Goal: Task Accomplishment & Management: Manage account settings

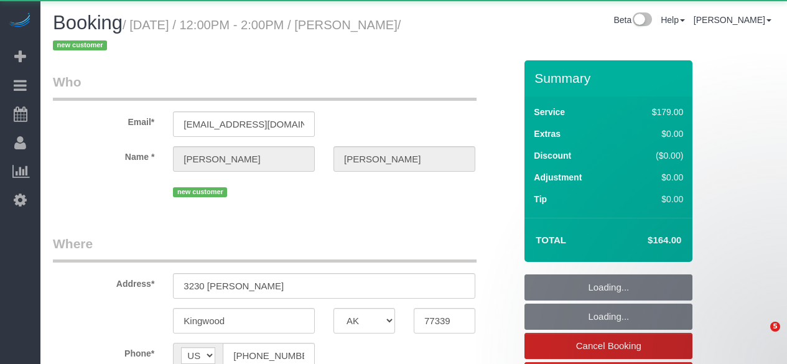
select select "[GEOGRAPHIC_DATA]"
select select "3"
select select "spot1"
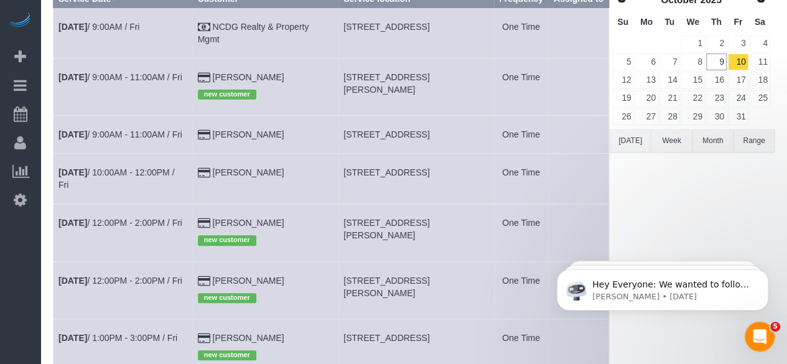
scroll to position [187, 0]
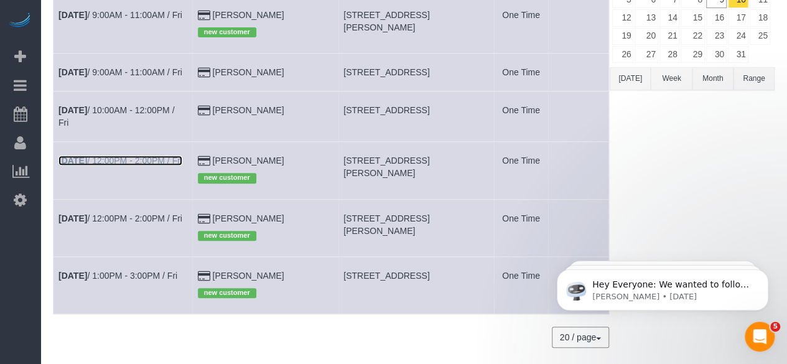
click at [103, 166] on link "[DATE] 12:00PM - 2:00PM / Fri" at bounding box center [121, 161] width 124 height 10
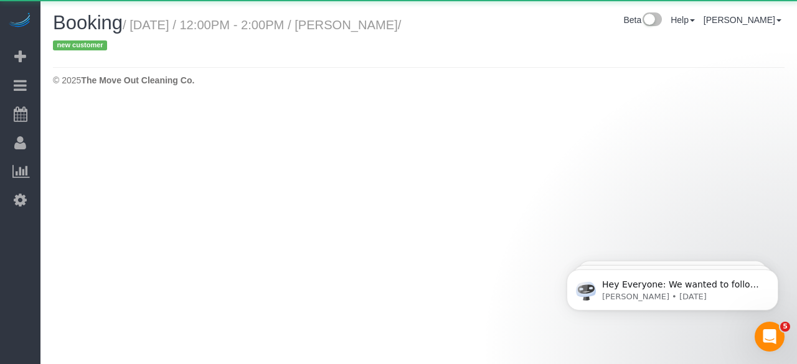
select select "[GEOGRAPHIC_DATA]"
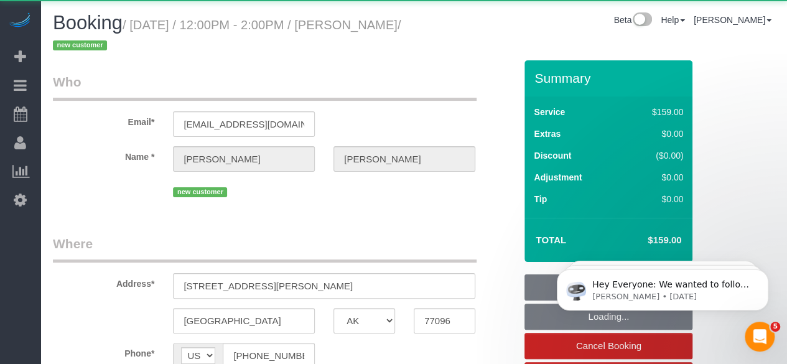
select select "object:1527"
select select "string:fspay-6739ad84-0788-4f1f-84d7-c155565441cb"
select select "3"
select select "spot22"
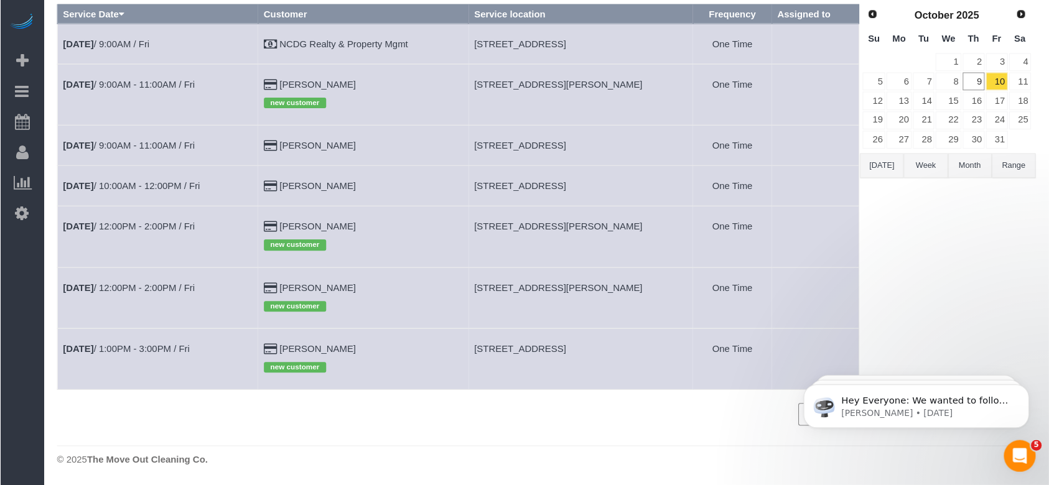
scroll to position [69, 0]
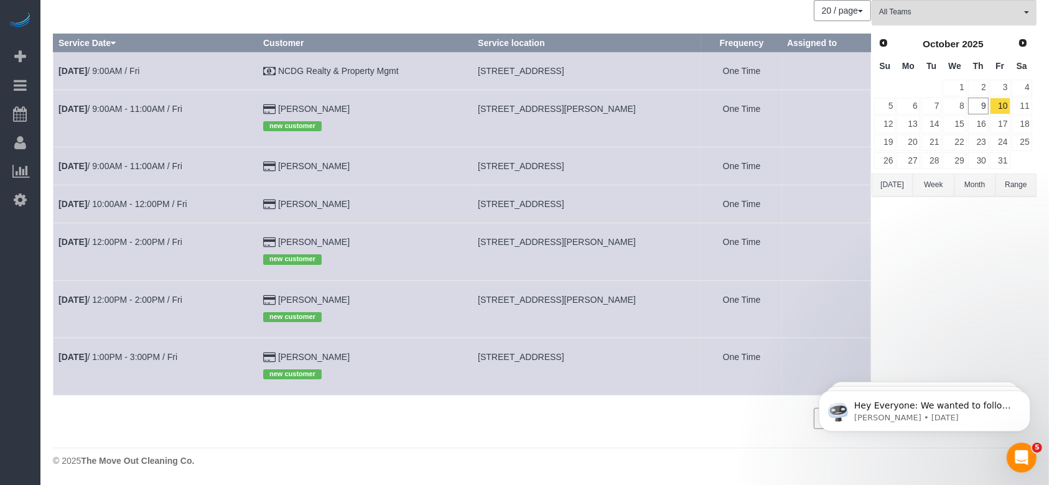
drag, startPoint x: 369, startPoint y: 13, endPoint x: 636, endPoint y: 417, distance: 484.2
click at [636, 363] on div "20 / page 10 / page 20 / page 30 / page 40 / page 50 / page 100 / page" at bounding box center [462, 418] width 818 height 21
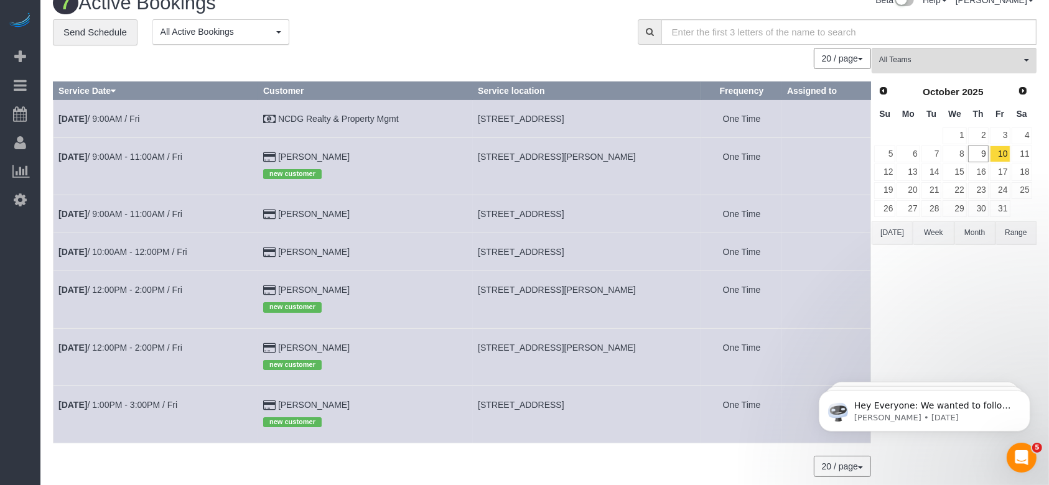
scroll to position [0, 0]
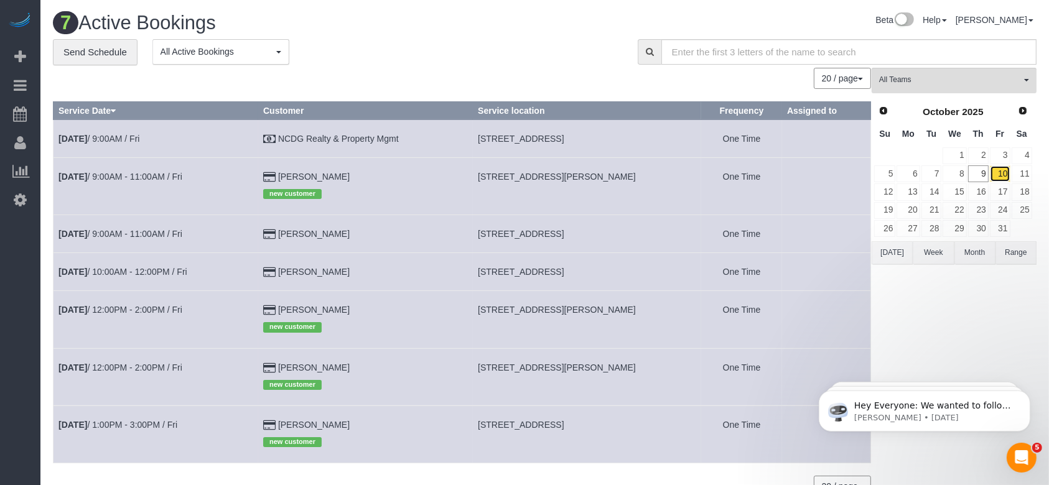
click at [787, 175] on link "10" at bounding box center [1000, 174] width 21 height 17
drag, startPoint x: 483, startPoint y: 138, endPoint x: 566, endPoint y: 144, distance: 83.6
click at [573, 145] on td "[STREET_ADDRESS]" at bounding box center [587, 138] width 229 height 38
copy span "10339 Admirable Path,"
drag, startPoint x: 483, startPoint y: 176, endPoint x: 544, endPoint y: 180, distance: 61.1
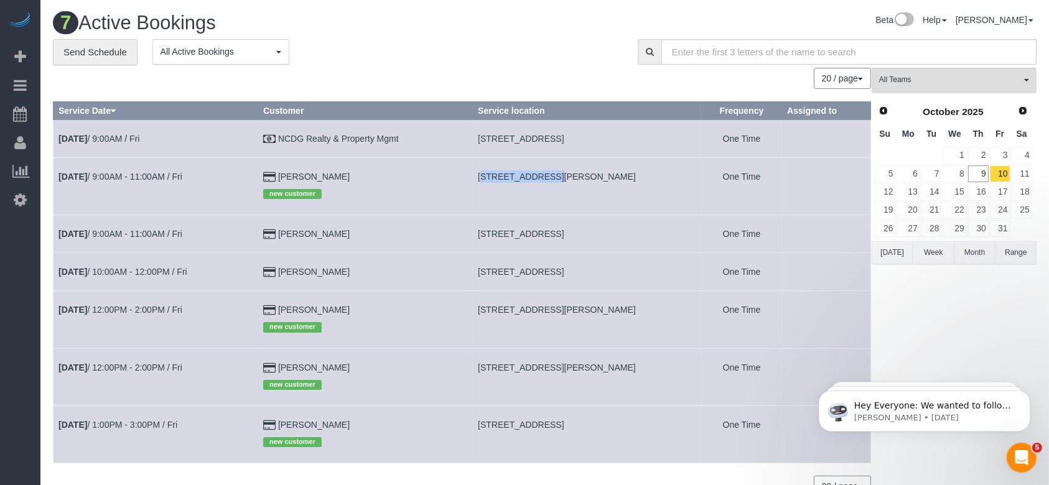
click at [544, 180] on td "[STREET_ADDRESS][PERSON_NAME]" at bounding box center [587, 185] width 229 height 57
drag, startPoint x: 525, startPoint y: 170, endPoint x: 518, endPoint y: 173, distance: 7.5
copy span "[STREET_ADDRESS][PERSON_NAME]"
drag, startPoint x: 484, startPoint y: 231, endPoint x: 568, endPoint y: 237, distance: 84.8
click at [564, 237] on span "[STREET_ADDRESS]" at bounding box center [521, 234] width 86 height 10
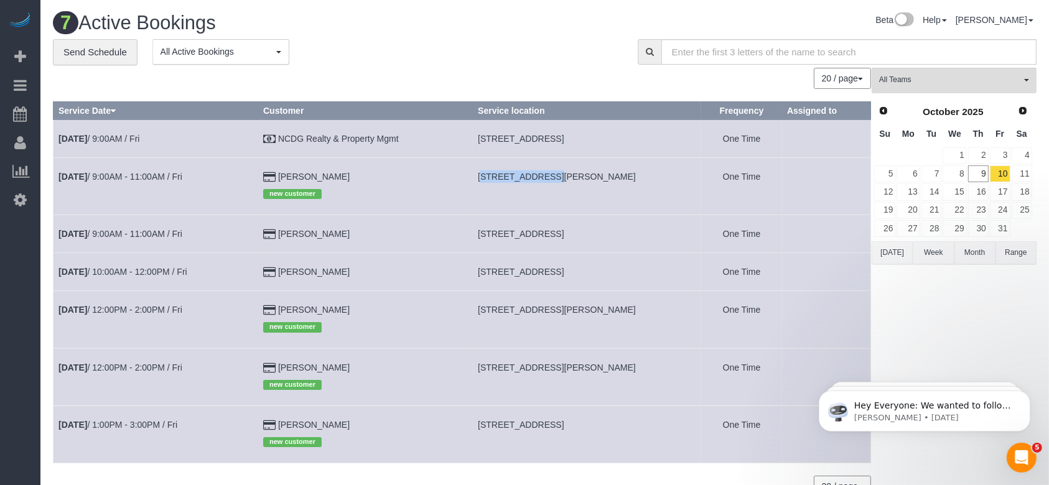
copy span "241 Stampede Rnch,"
drag, startPoint x: 484, startPoint y: 271, endPoint x: 566, endPoint y: 269, distance: 82.8
click at [564, 269] on span "[STREET_ADDRESS]" at bounding box center [521, 272] width 86 height 10
copy span "[STREET_ADDRESS]"
drag, startPoint x: 484, startPoint y: 307, endPoint x: 600, endPoint y: 312, distance: 116.5
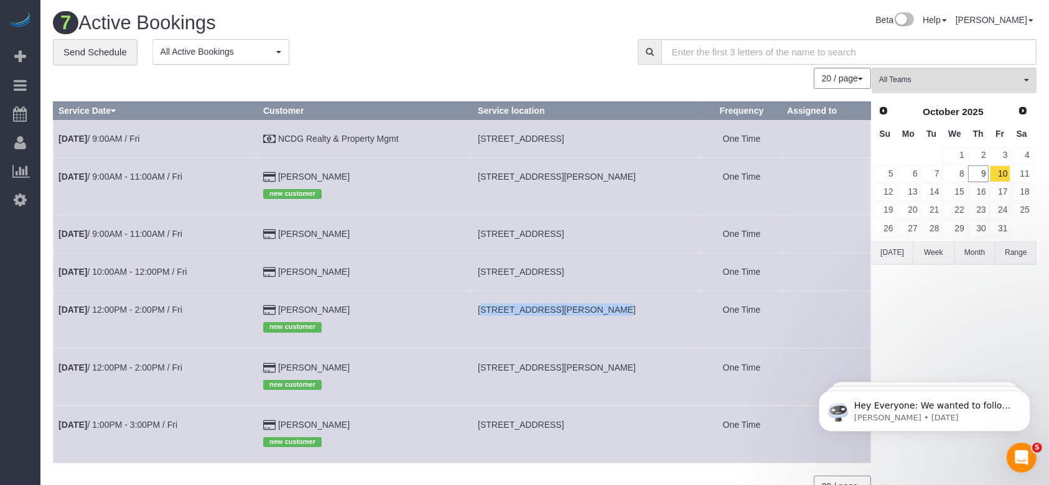
click at [600, 312] on span "[STREET_ADDRESS][PERSON_NAME]" at bounding box center [557, 310] width 158 height 10
copy span "[STREET_ADDRESS][PERSON_NAME]"
drag, startPoint x: 485, startPoint y: 367, endPoint x: 558, endPoint y: 371, distance: 72.9
click at [558, 363] on span "[STREET_ADDRESS][PERSON_NAME]" at bounding box center [557, 368] width 158 height 10
copy span "[STREET_ADDRESS][PERSON_NAME],"
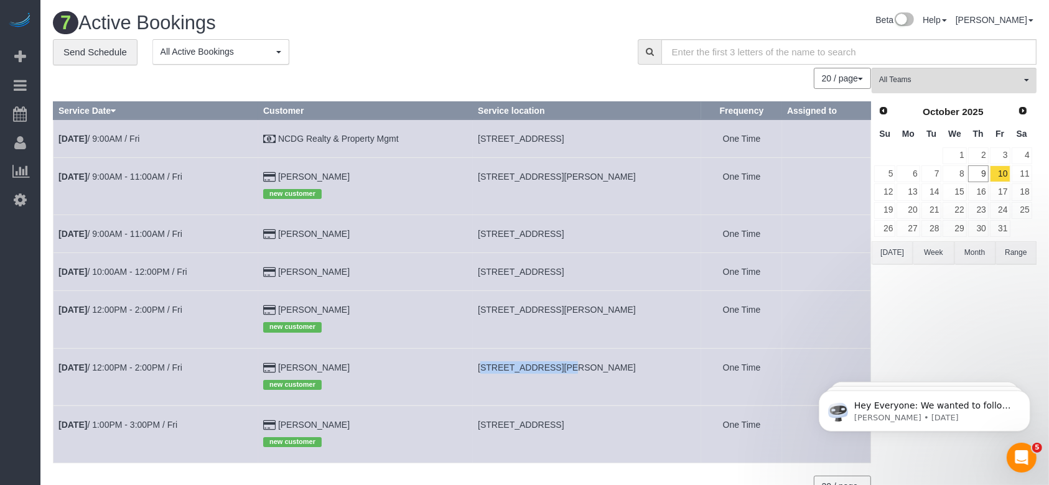
scroll to position [69, 0]
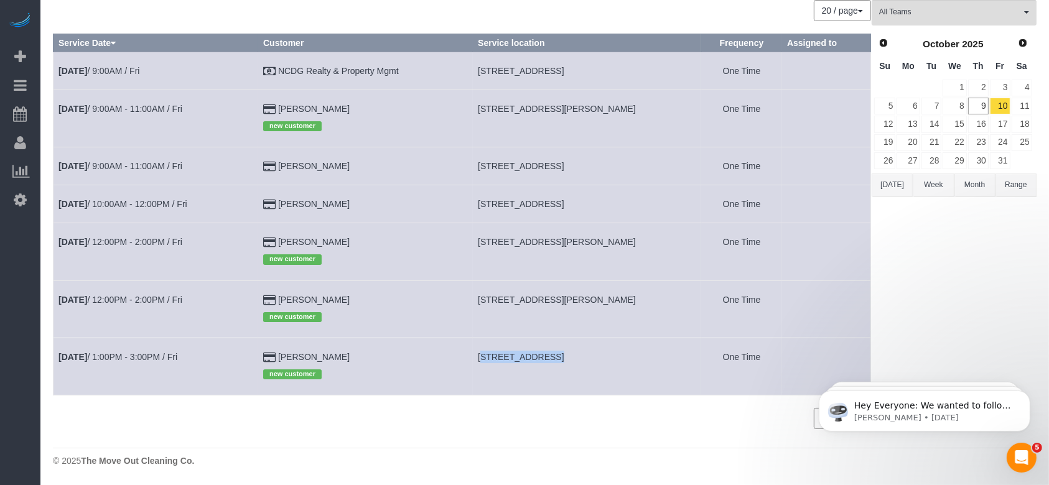
drag, startPoint x: 487, startPoint y: 356, endPoint x: 549, endPoint y: 363, distance: 62.0
click at [549, 363] on td "[STREET_ADDRESS]" at bounding box center [587, 366] width 229 height 57
copy span "[GEOGRAPHIC_DATA],"
click at [787, 102] on link "10" at bounding box center [1000, 106] width 21 height 17
click at [143, 162] on link "[DATE] 9:00AM - 11:00AM / Fri" at bounding box center [121, 166] width 124 height 10
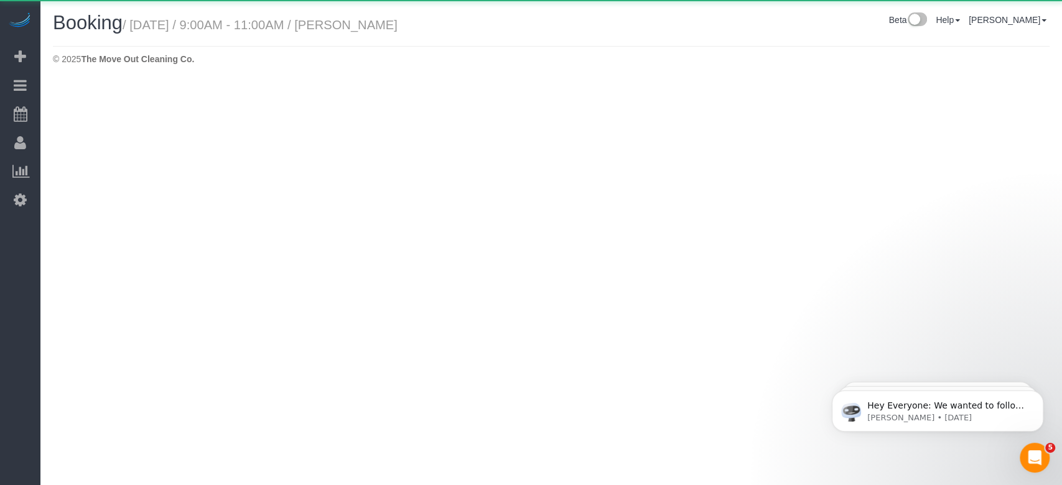
select select "[GEOGRAPHIC_DATA]"
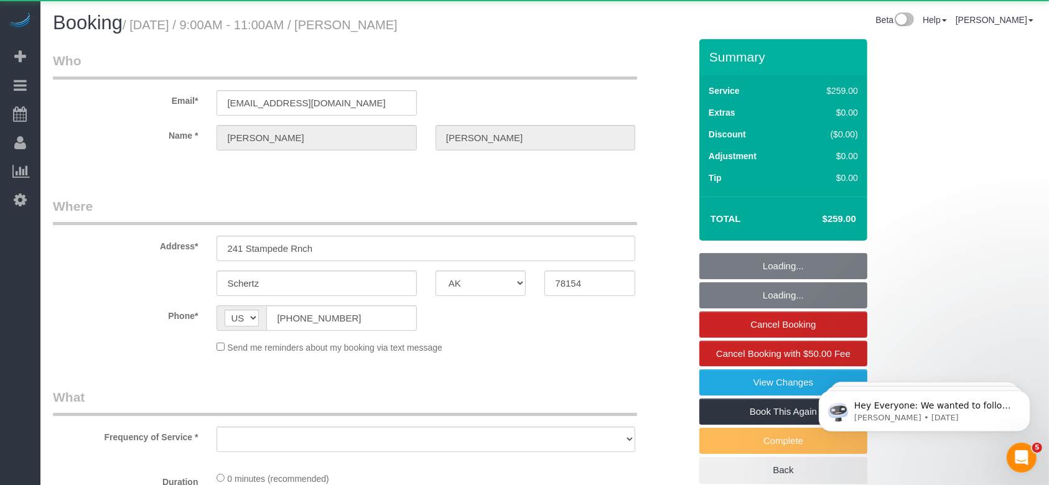
select select "object:2237"
select select "string:fspay-7419ba56-f632-4390-a0ca-0782771d0fb9"
select select "3"
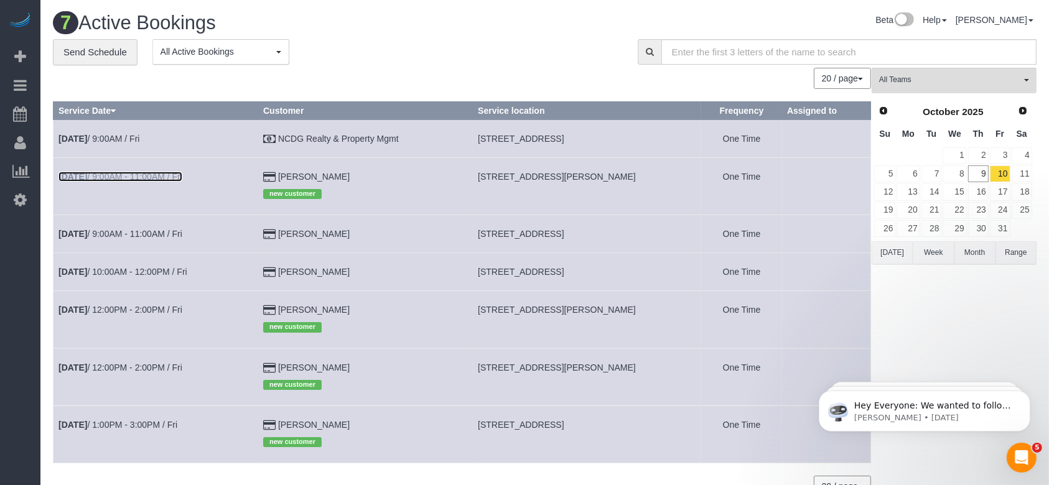
click at [127, 176] on link "[DATE] 9:00AM - 11:00AM / Fri" at bounding box center [121, 177] width 124 height 10
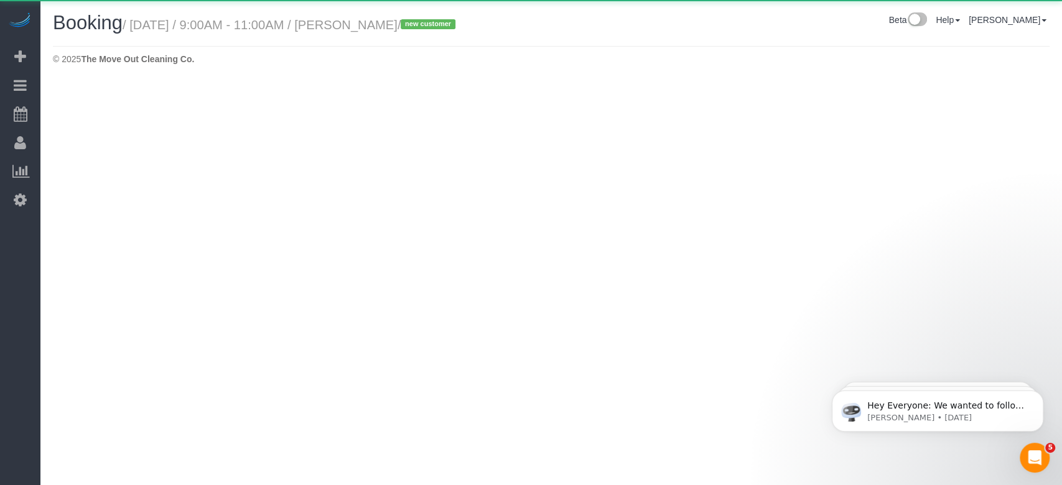
select select "[GEOGRAPHIC_DATA]"
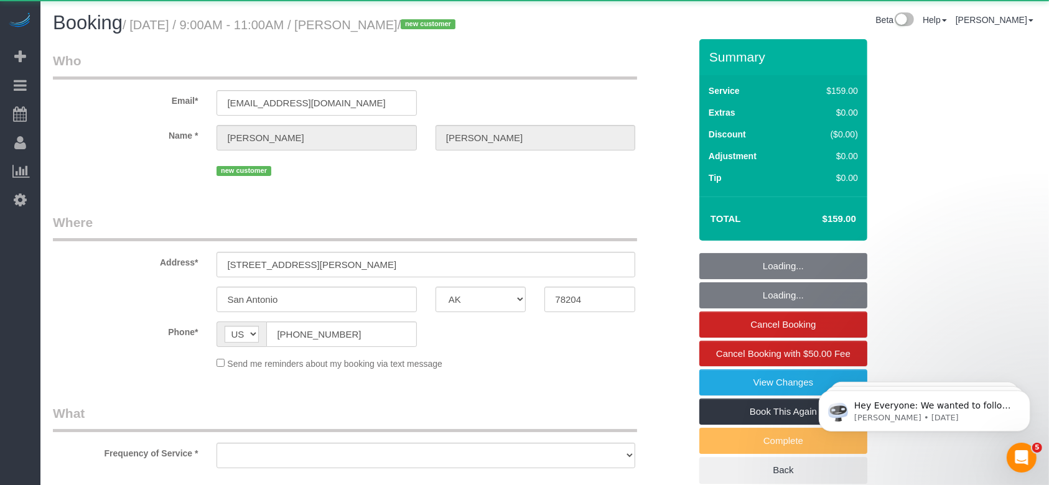
select select "object:2763"
select select "string:fspay-32130e1c-d83b-4a19-a7f5-2461df432fdb"
select select "3"
select select "object:2822"
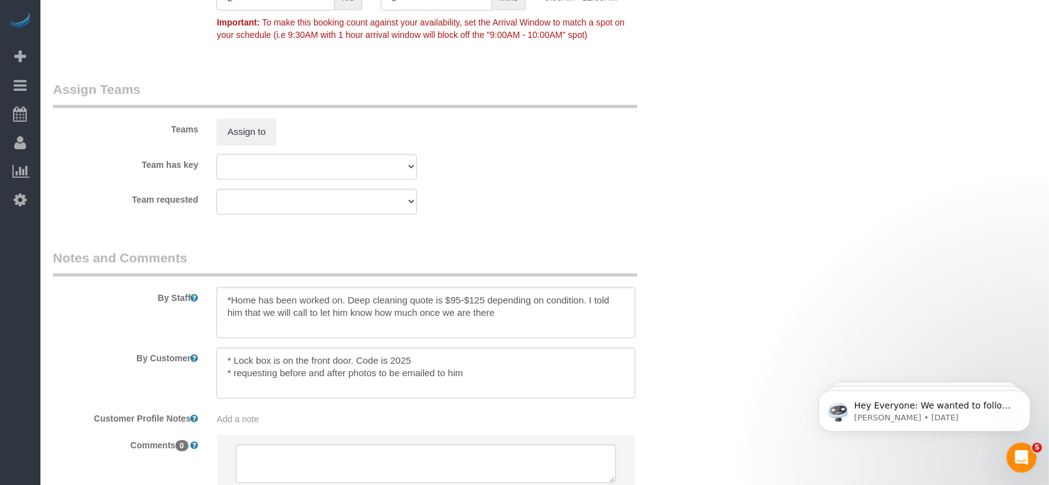
scroll to position [1245, 0]
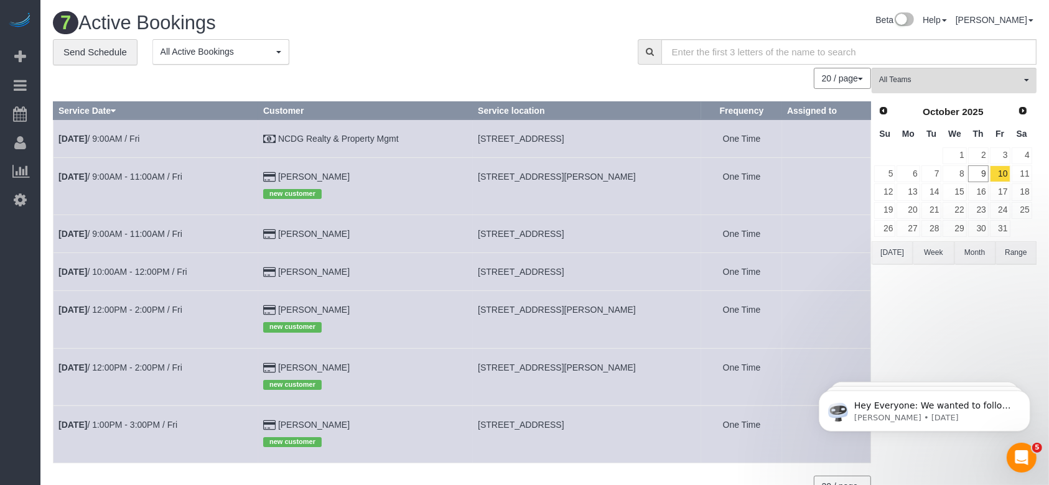
click at [787, 251] on button "[DATE]" at bounding box center [892, 252] width 41 height 23
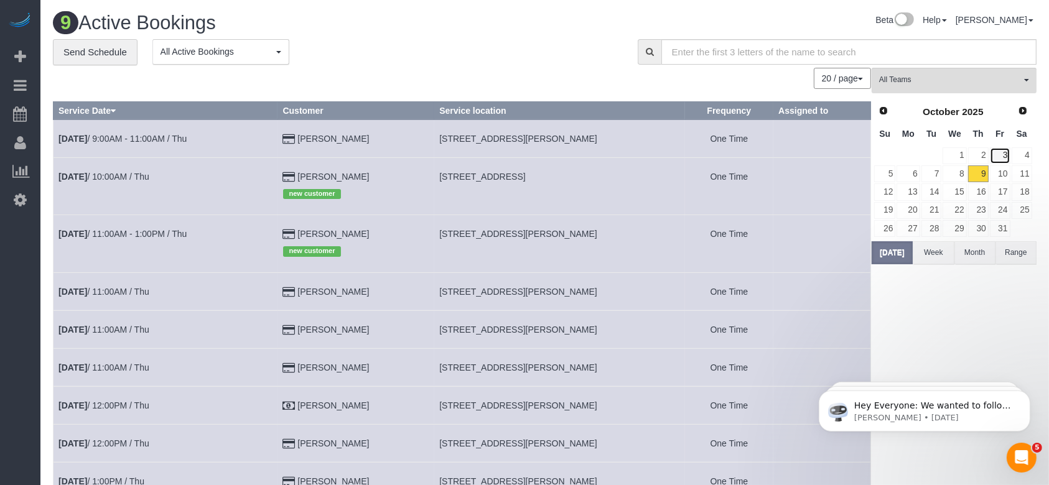
click at [787, 152] on link "3" at bounding box center [1000, 156] width 21 height 17
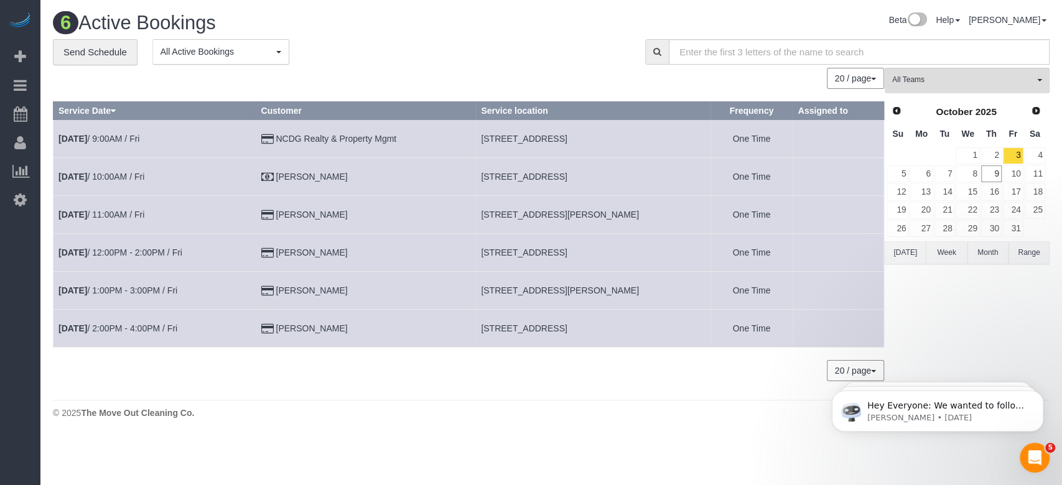
click at [787, 256] on button "[DATE]" at bounding box center [905, 252] width 41 height 23
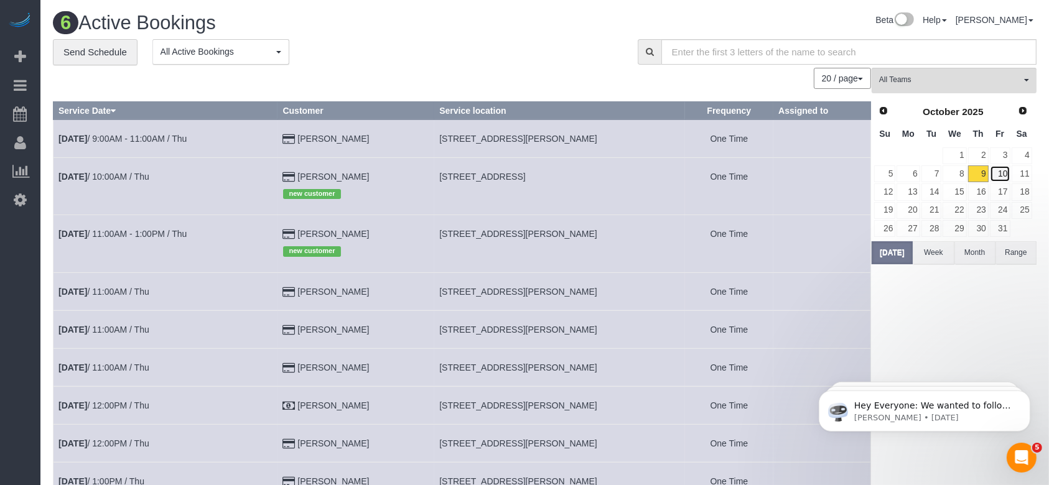
click at [787, 172] on link "10" at bounding box center [1000, 174] width 21 height 17
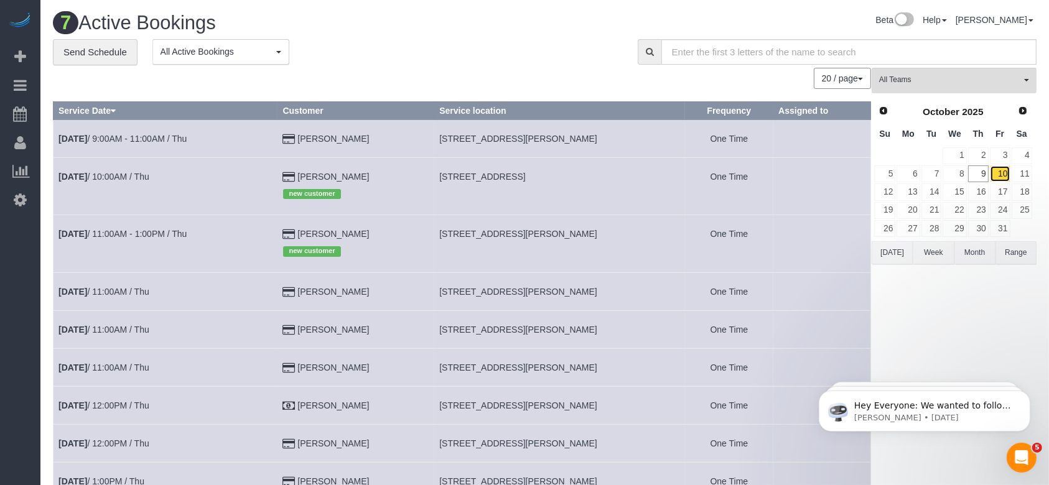
click at [787, 172] on link "10" at bounding box center [1000, 174] width 21 height 17
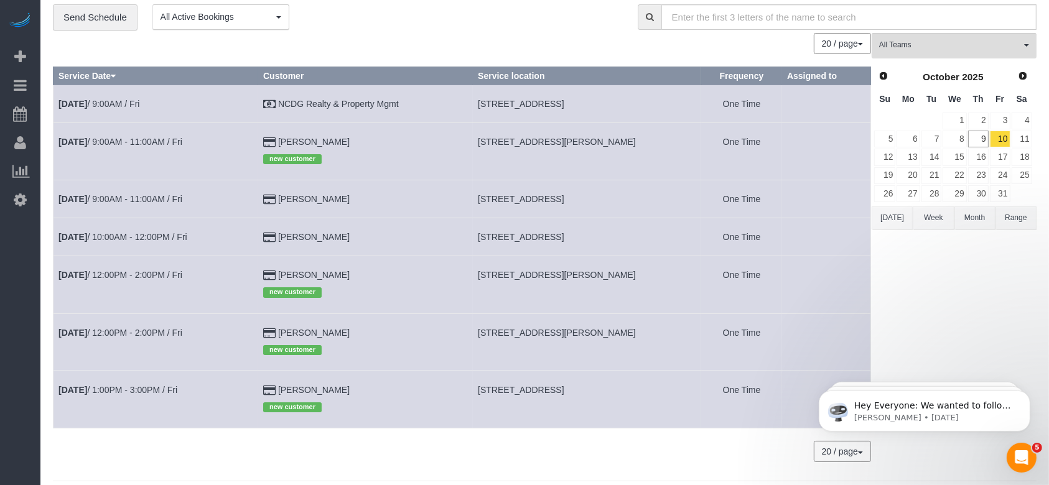
scroll to position [69, 0]
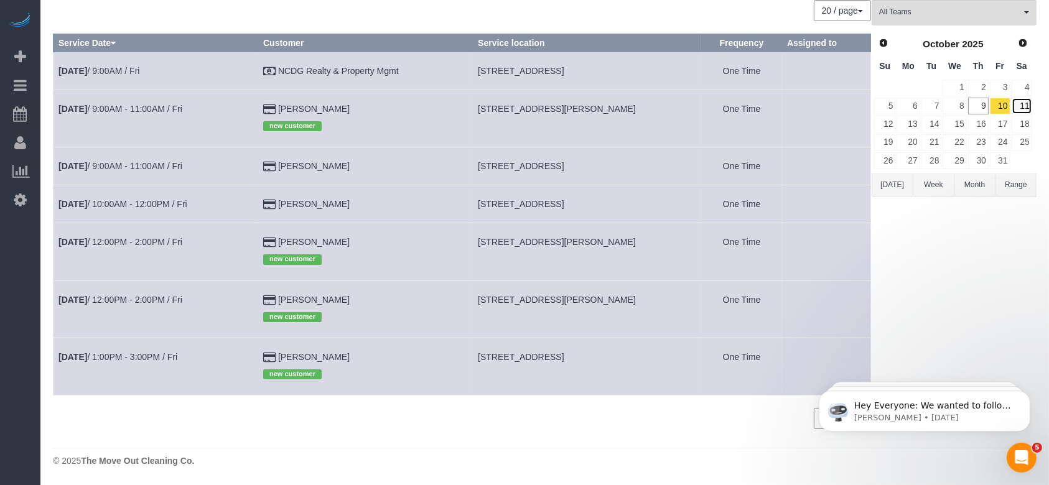
click at [787, 109] on link "11" at bounding box center [1022, 106] width 21 height 17
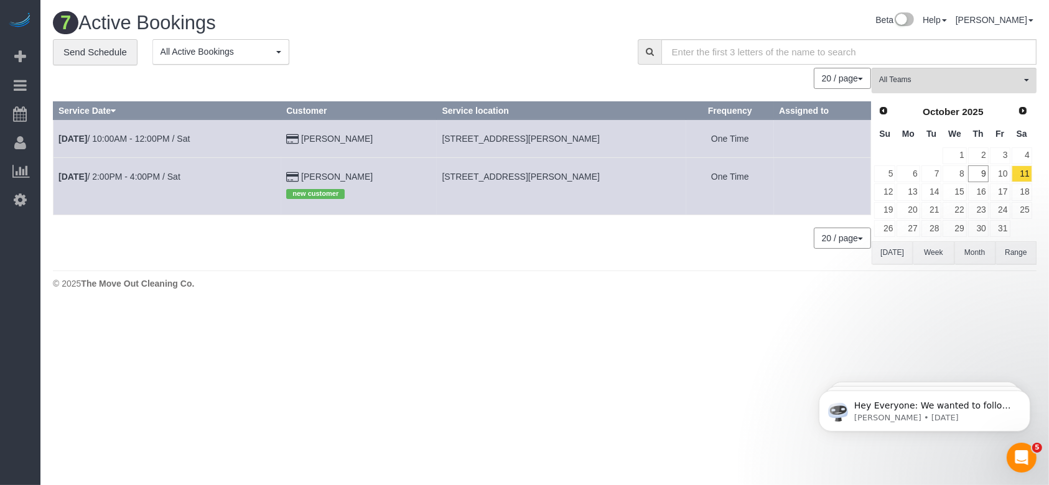
scroll to position [0, 0]
click at [787, 187] on link "12" at bounding box center [898, 192] width 21 height 17
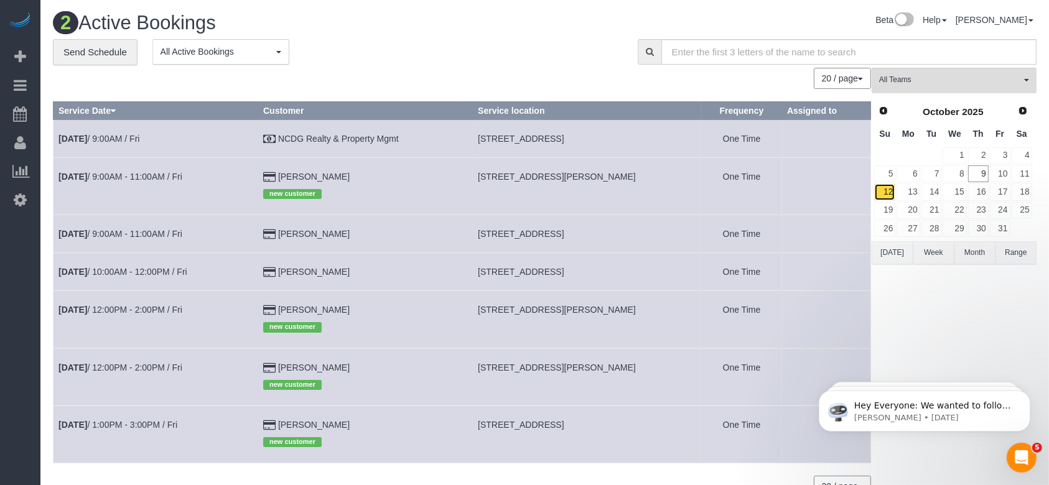
click at [787, 191] on link "12" at bounding box center [884, 192] width 21 height 17
click at [787, 188] on link "12" at bounding box center [884, 192] width 21 height 17
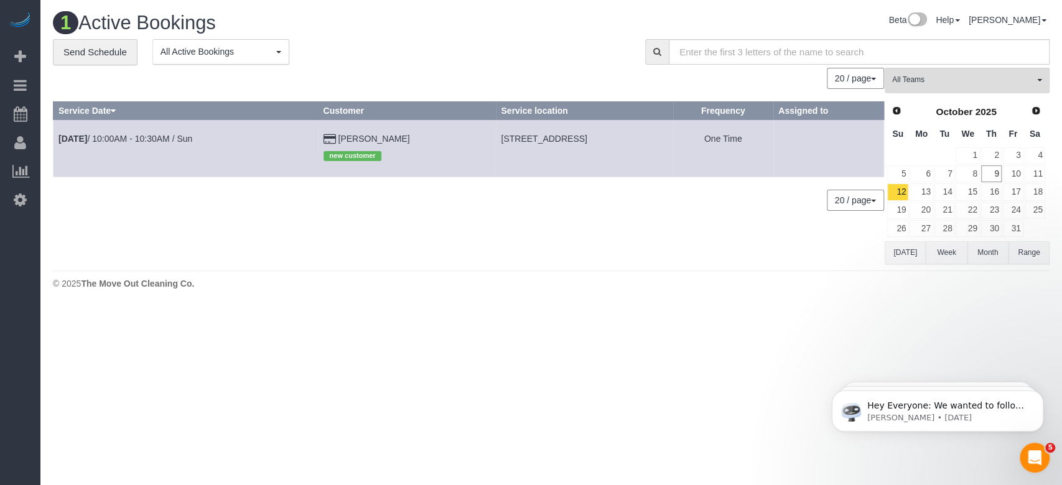
drag, startPoint x: 438, startPoint y: 135, endPoint x: 584, endPoint y: 135, distance: 146.3
click at [584, 135] on td "[STREET_ADDRESS]" at bounding box center [584, 147] width 177 height 57
copy span "[STREET_ADDRESS]"
click at [176, 135] on link "[DATE] 10:00AM - 10:30AM / Sun" at bounding box center [126, 139] width 134 height 10
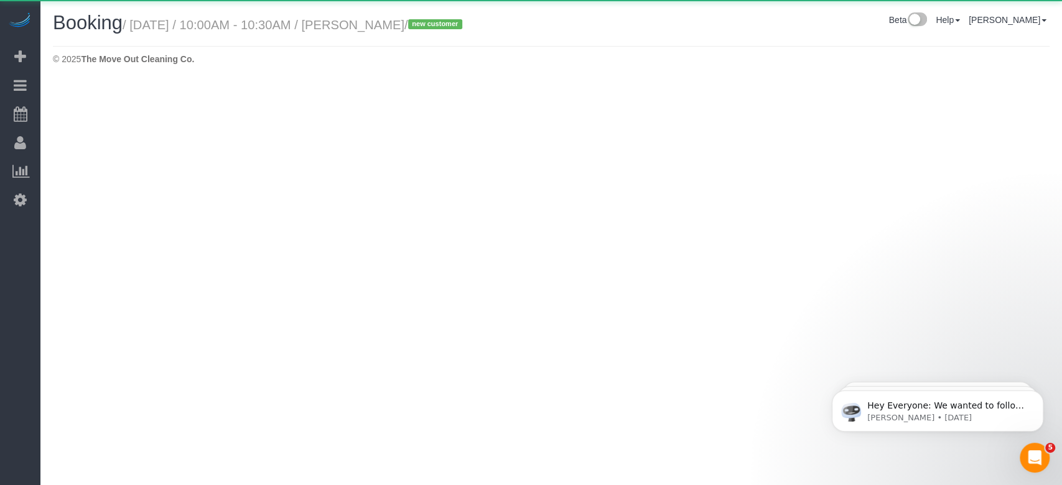
select select "[GEOGRAPHIC_DATA]"
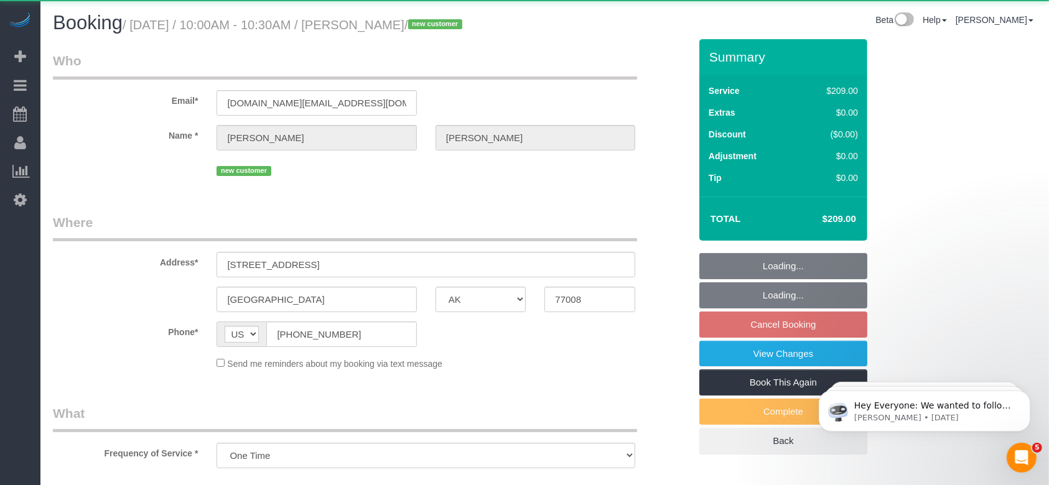
select select "object:4149"
select select "string:fspay-e7ebc280-c377-433b-8bbb-17d548cf4a41"
select select "3"
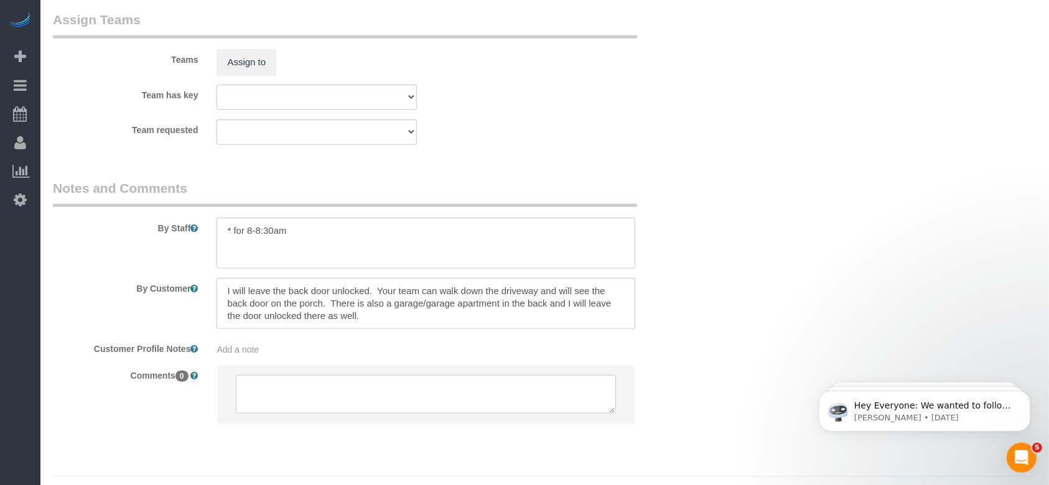
scroll to position [1328, 0]
drag, startPoint x: 224, startPoint y: 286, endPoint x: 417, endPoint y: 321, distance: 196.0
click at [417, 321] on textarea at bounding box center [426, 302] width 419 height 51
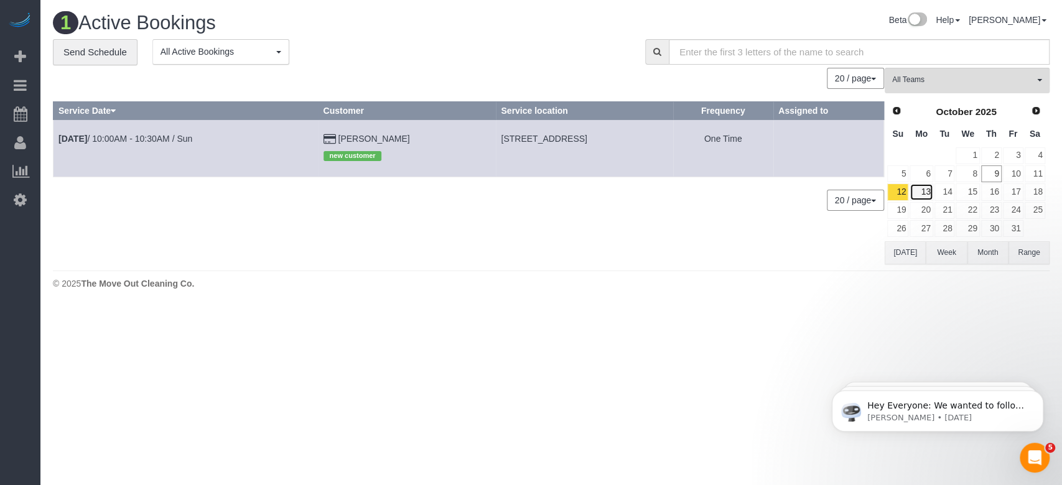
click at [787, 189] on link "13" at bounding box center [921, 192] width 23 height 17
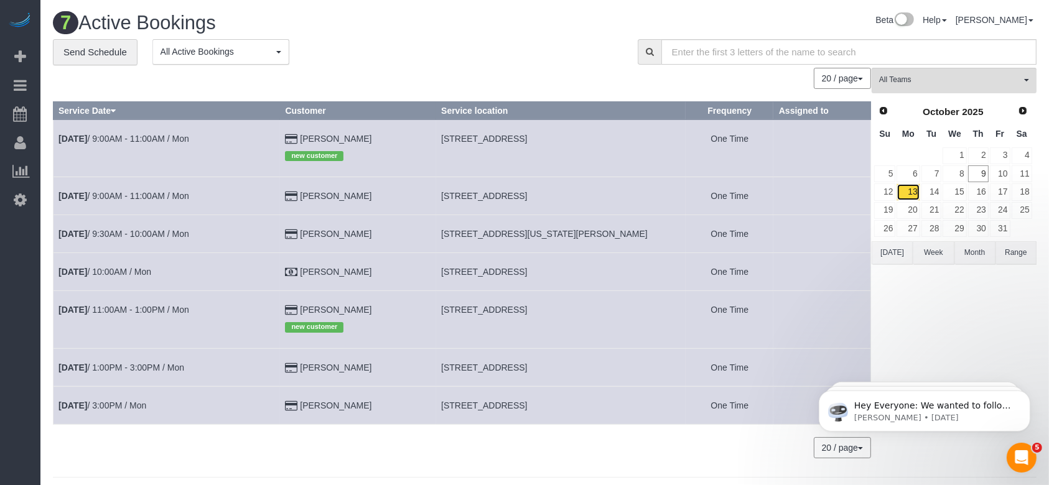
click at [787, 188] on link "13" at bounding box center [908, 192] width 23 height 17
click at [787, 256] on button "[DATE]" at bounding box center [892, 252] width 41 height 23
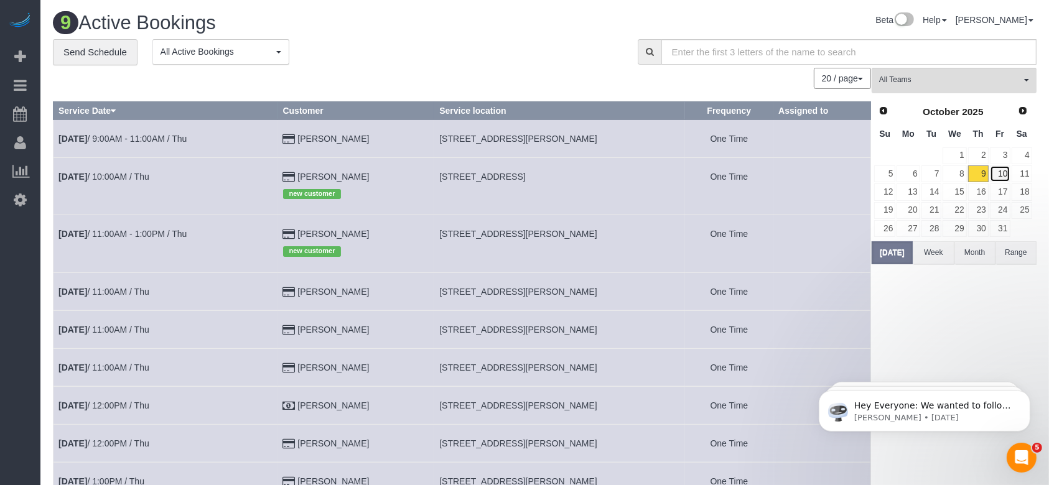
click at [787, 172] on link "10" at bounding box center [1000, 174] width 21 height 17
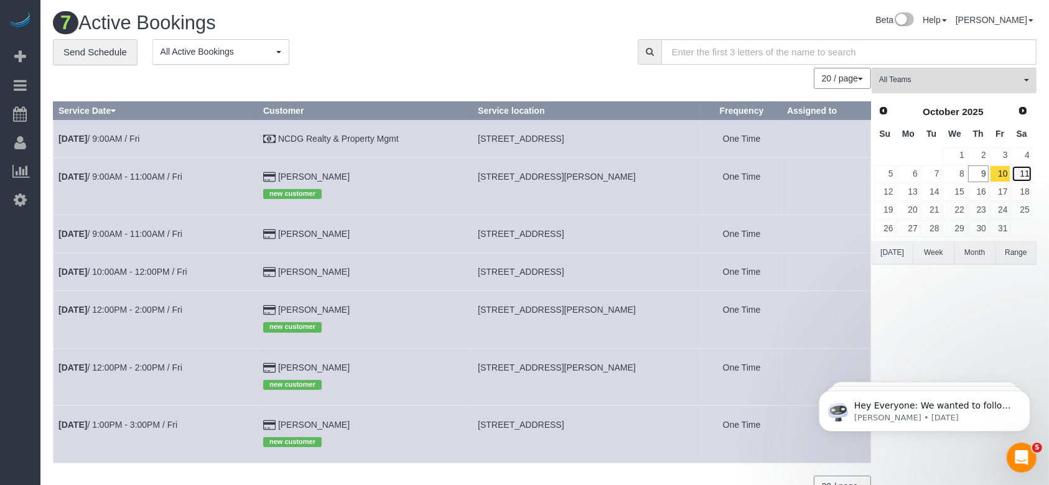
click at [787, 175] on link "11" at bounding box center [1022, 174] width 21 height 17
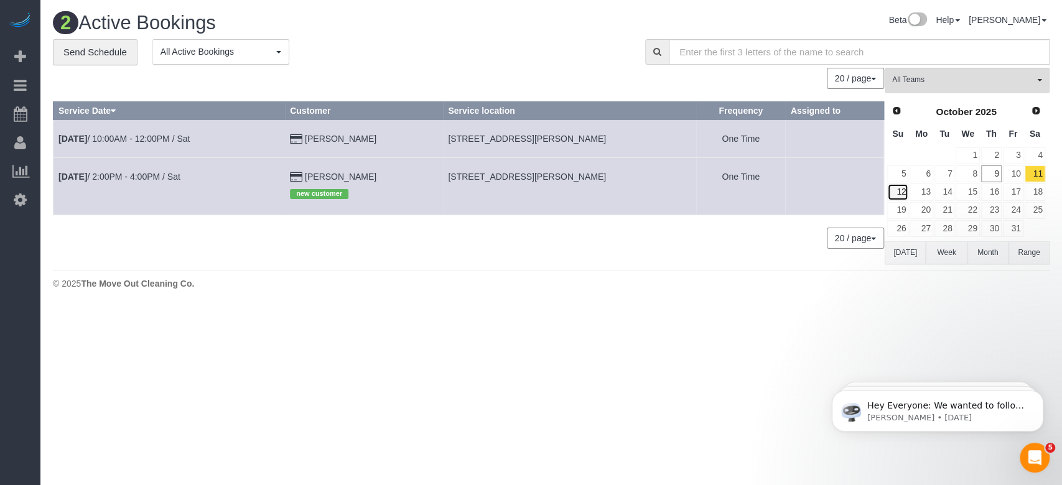
click at [787, 195] on link "12" at bounding box center [898, 192] width 21 height 17
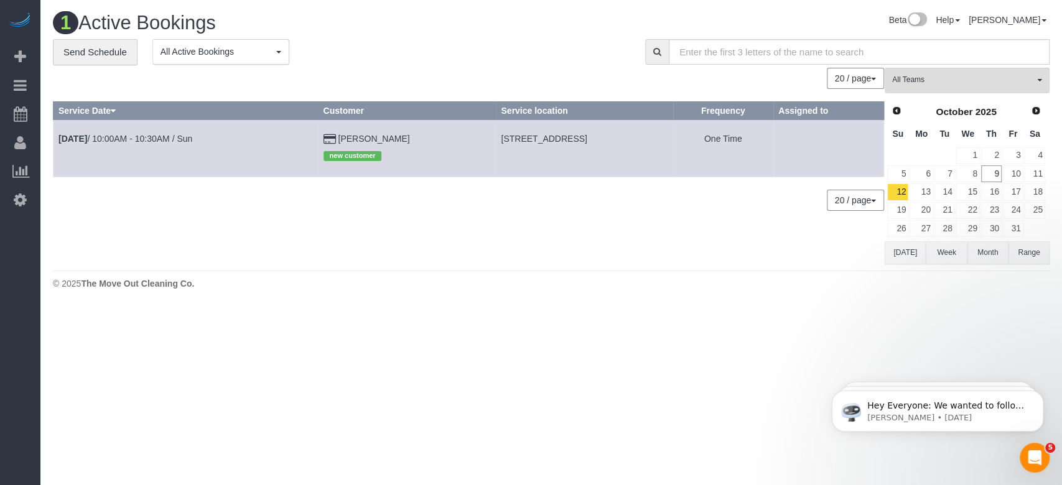
drag, startPoint x: 433, startPoint y: 138, endPoint x: 507, endPoint y: 140, distance: 73.5
click at [507, 140] on td "[STREET_ADDRESS]" at bounding box center [584, 147] width 177 height 57
copy span "[STREET_ADDRESS]"
click at [787, 178] on link "11" at bounding box center [1035, 174] width 21 height 17
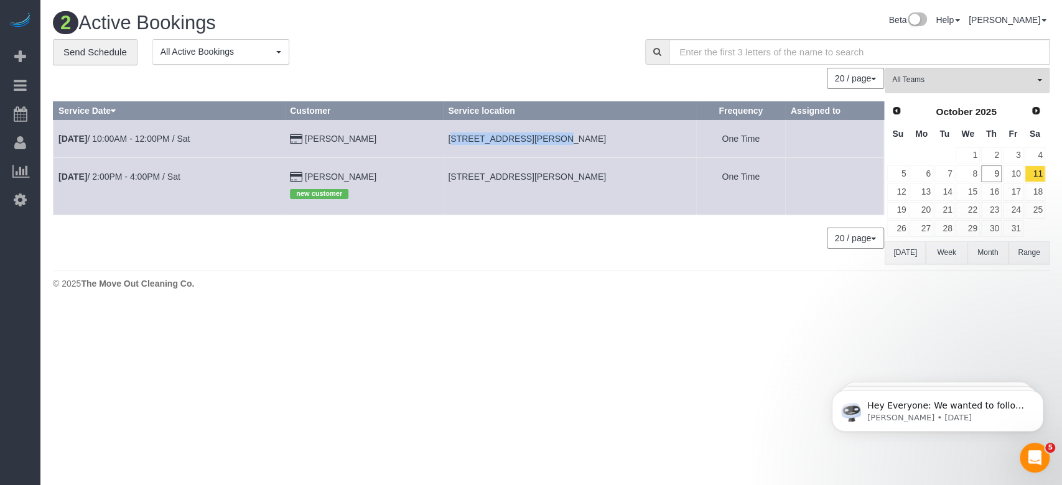
drag, startPoint x: 447, startPoint y: 134, endPoint x: 534, endPoint y: 138, distance: 87.2
click at [534, 138] on span "[STREET_ADDRESS][PERSON_NAME]" at bounding box center [527, 139] width 158 height 10
copy span "[STREET_ADDRESS][PERSON_NAME],"
drag, startPoint x: 448, startPoint y: 174, endPoint x: 511, endPoint y: 177, distance: 62.9
click at [511, 177] on span "[STREET_ADDRESS][PERSON_NAME]" at bounding box center [527, 177] width 158 height 10
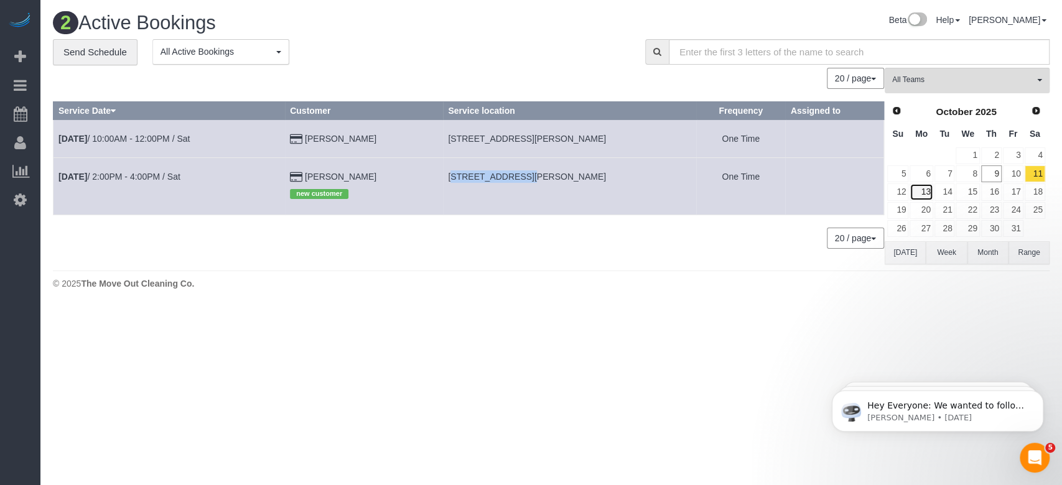
click at [787, 195] on link "13" at bounding box center [921, 192] width 23 height 17
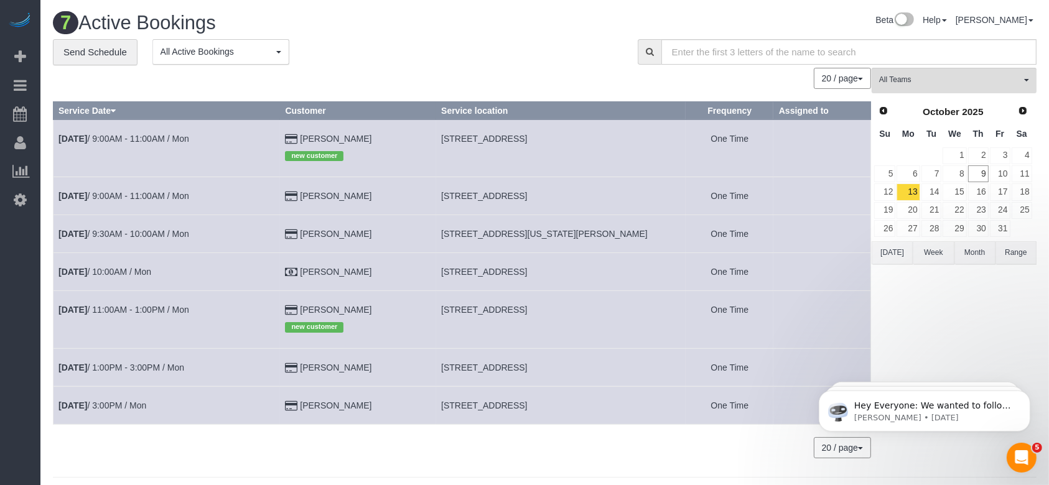
drag, startPoint x: 441, startPoint y: 137, endPoint x: 506, endPoint y: 140, distance: 65.4
click at [506, 140] on span "[STREET_ADDRESS]" at bounding box center [484, 139] width 86 height 10
drag, startPoint x: 440, startPoint y: 194, endPoint x: 530, endPoint y: 195, distance: 90.3
click at [530, 195] on td "[STREET_ADDRESS]" at bounding box center [561, 196] width 250 height 38
drag, startPoint x: 440, startPoint y: 229, endPoint x: 546, endPoint y: 235, distance: 106.6
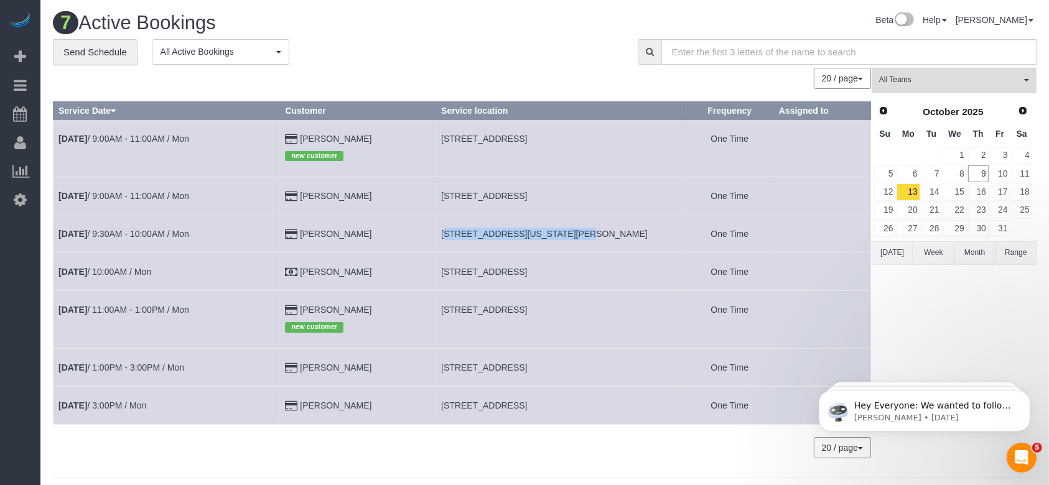
click at [546, 235] on td "[STREET_ADDRESS][US_STATE][PERSON_NAME]" at bounding box center [561, 234] width 250 height 38
drag, startPoint x: 441, startPoint y: 269, endPoint x: 535, endPoint y: 273, distance: 94.1
click at [527, 273] on span "[STREET_ADDRESS]" at bounding box center [484, 272] width 86 height 10
drag, startPoint x: 441, startPoint y: 308, endPoint x: 533, endPoint y: 311, distance: 91.5
click at [527, 311] on span "[STREET_ADDRESS]" at bounding box center [484, 310] width 86 height 10
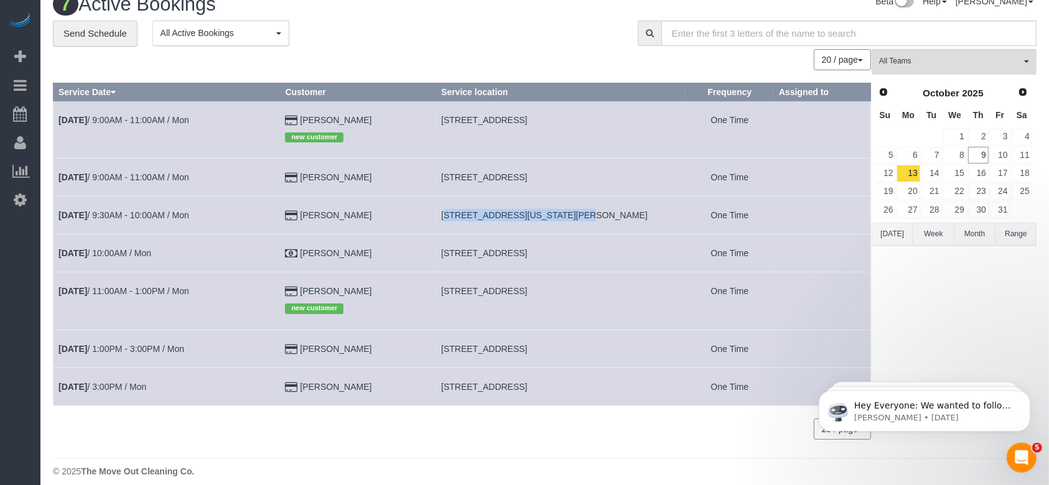
scroll to position [29, 0]
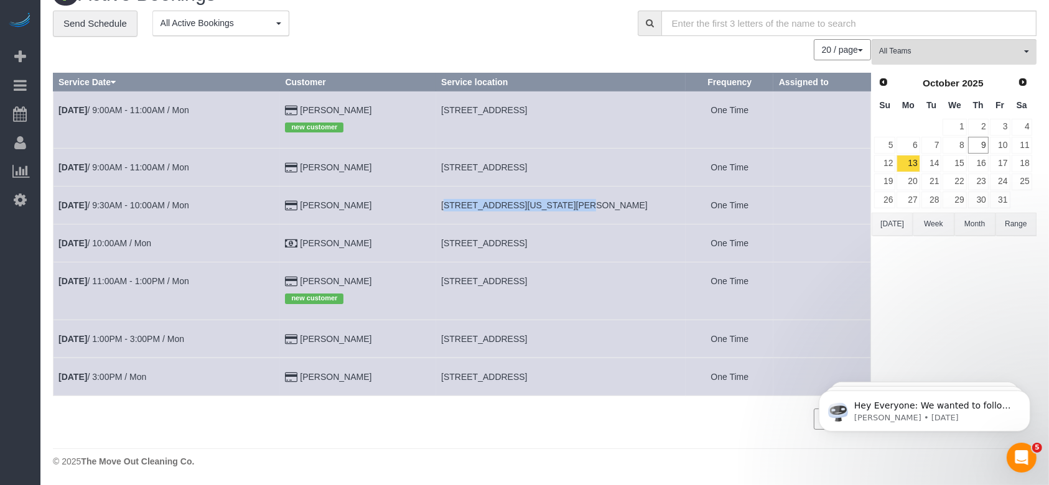
drag, startPoint x: 439, startPoint y: 338, endPoint x: 513, endPoint y: 345, distance: 75.0
click at [513, 345] on td "[STREET_ADDRESS]" at bounding box center [561, 339] width 250 height 38
drag, startPoint x: 442, startPoint y: 373, endPoint x: 522, endPoint y: 377, distance: 80.4
click at [522, 363] on span "[STREET_ADDRESS]" at bounding box center [484, 377] width 86 height 10
